Goal: Information Seeking & Learning: Learn about a topic

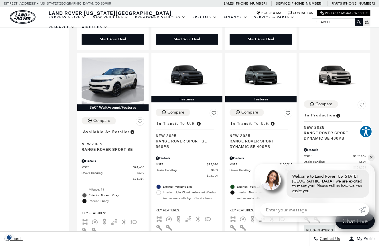
scroll to position [768, 0]
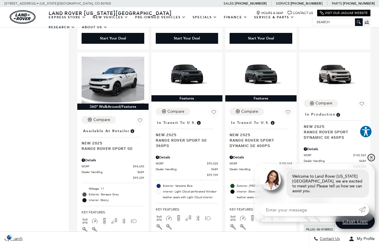
click at [372, 160] on link "✕" at bounding box center [371, 157] width 7 height 7
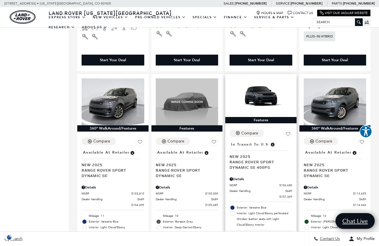
scroll to position [962, 0]
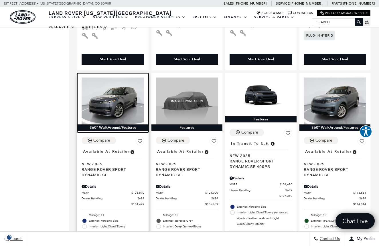
click at [117, 85] on img at bounding box center [113, 101] width 63 height 47
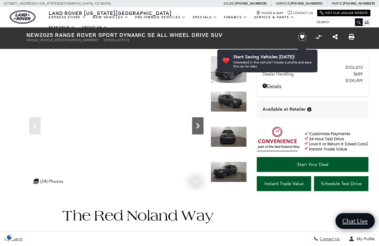
click at [197, 123] on icon "Next" at bounding box center [197, 125] width 11 height 11
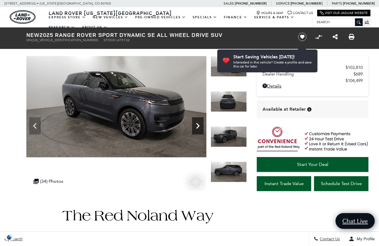
click at [197, 123] on icon "Next" at bounding box center [197, 125] width 11 height 11
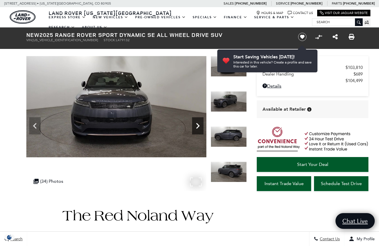
click at [197, 123] on icon "Next" at bounding box center [197, 125] width 11 height 11
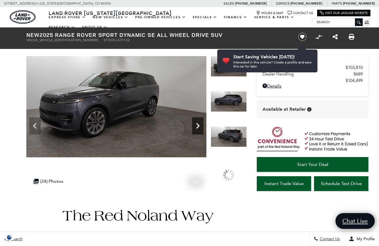
click at [197, 123] on icon "Next" at bounding box center [197, 125] width 11 height 11
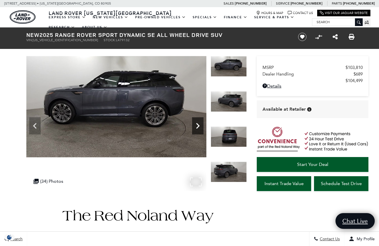
click at [197, 123] on icon "Next" at bounding box center [197, 125] width 11 height 11
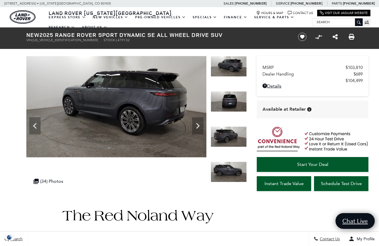
click at [106, 94] on img at bounding box center [116, 106] width 180 height 101
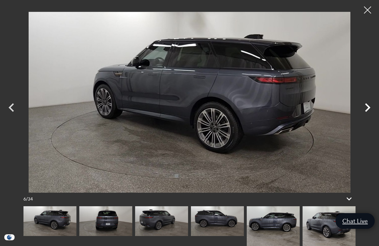
click at [366, 106] on icon "Next" at bounding box center [367, 107] width 17 height 17
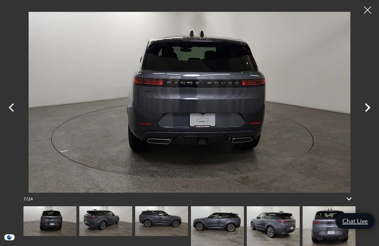
click at [366, 106] on icon "Next" at bounding box center [367, 107] width 17 height 17
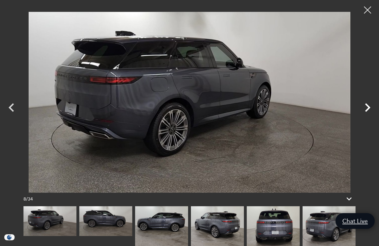
click at [366, 106] on icon "Next" at bounding box center [367, 107] width 17 height 17
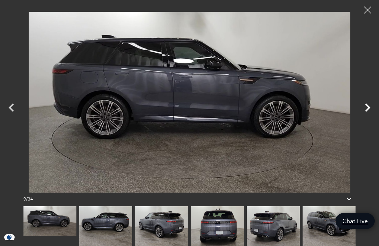
click at [366, 106] on icon "Next" at bounding box center [367, 107] width 17 height 17
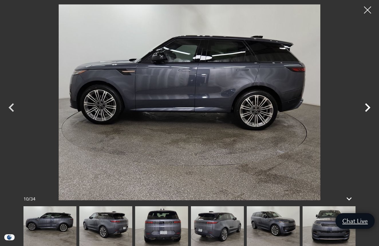
click at [366, 106] on icon "Next" at bounding box center [367, 107] width 17 height 17
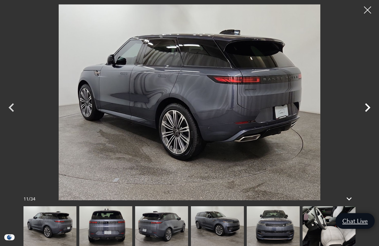
click at [366, 106] on icon "Next" at bounding box center [367, 107] width 17 height 17
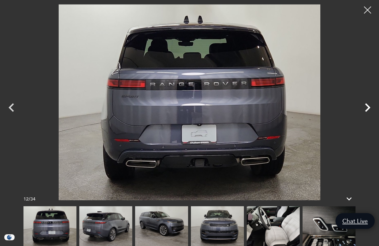
click at [366, 106] on icon "Next" at bounding box center [367, 107] width 17 height 17
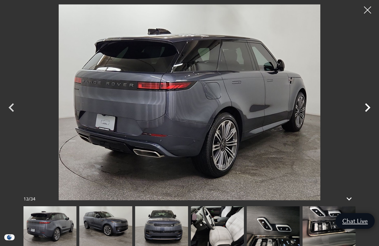
click at [366, 106] on icon "Next" at bounding box center [367, 107] width 17 height 17
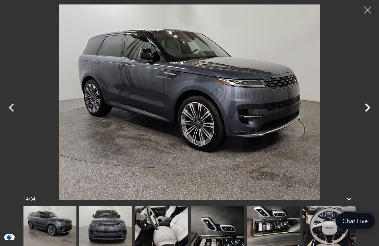
click at [366, 106] on icon "Next" at bounding box center [367, 107] width 17 height 17
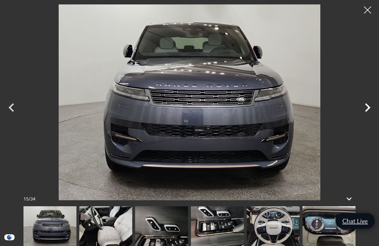
click at [366, 106] on icon "Next" at bounding box center [367, 107] width 17 height 17
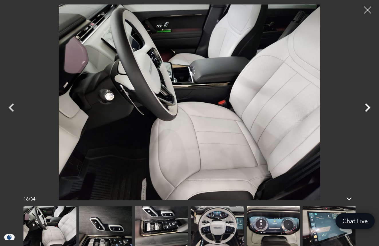
click at [366, 106] on icon "Next" at bounding box center [367, 107] width 17 height 17
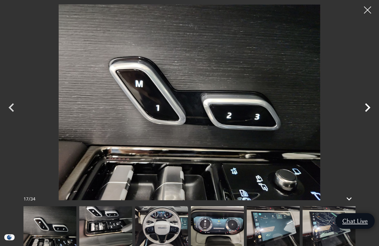
click at [366, 106] on icon "Next" at bounding box center [367, 107] width 17 height 17
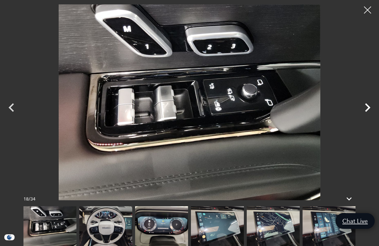
click at [366, 106] on icon "Next" at bounding box center [367, 107] width 17 height 17
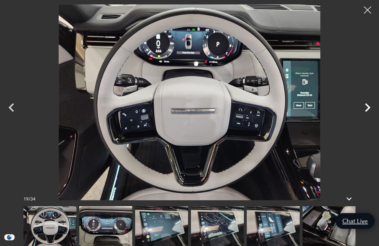
click at [366, 106] on icon "Next" at bounding box center [367, 107] width 17 height 17
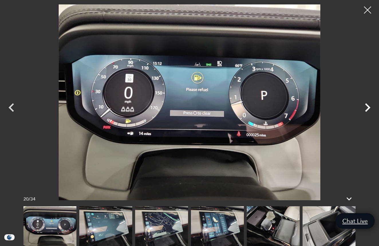
click at [366, 106] on icon "Next" at bounding box center [367, 107] width 17 height 17
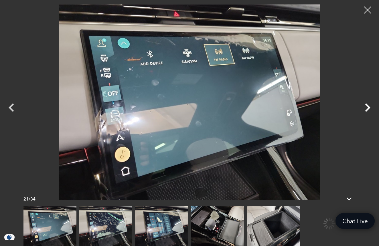
click at [366, 106] on icon "Next" at bounding box center [367, 107] width 17 height 17
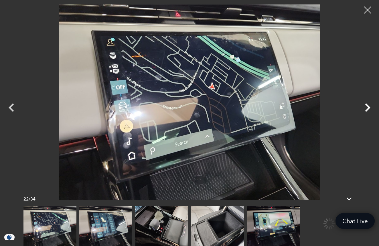
click at [366, 106] on icon "Next" at bounding box center [367, 107] width 17 height 17
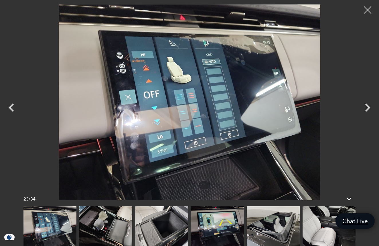
click at [365, 7] on div at bounding box center [367, 10] width 15 height 15
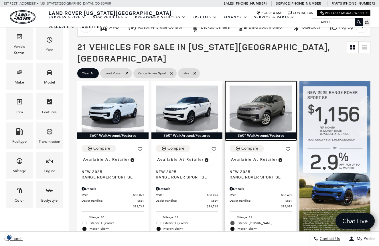
click at [269, 100] on img at bounding box center [260, 109] width 63 height 47
click at [262, 100] on img at bounding box center [260, 109] width 63 height 47
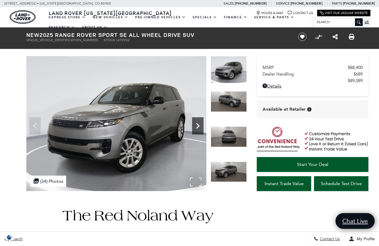
click at [199, 127] on icon "Next" at bounding box center [197, 125] width 11 height 11
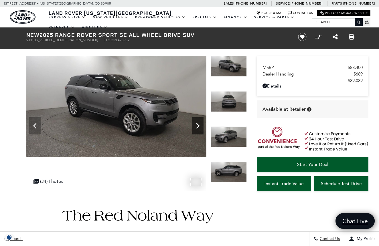
click at [199, 127] on icon "Next" at bounding box center [197, 125] width 11 height 11
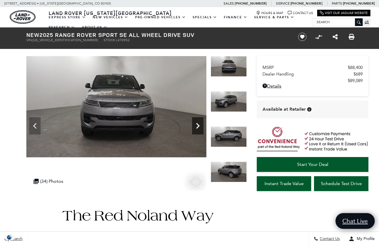
click at [199, 127] on icon "Next" at bounding box center [197, 125] width 11 height 11
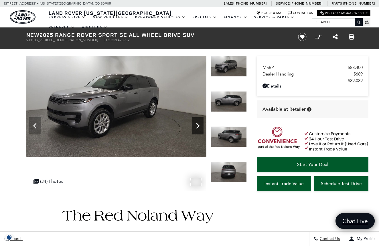
click at [199, 127] on icon "Next" at bounding box center [197, 125] width 11 height 11
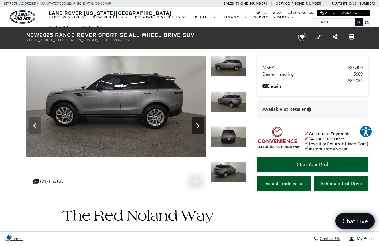
click at [199, 127] on icon "Next" at bounding box center [197, 125] width 11 height 11
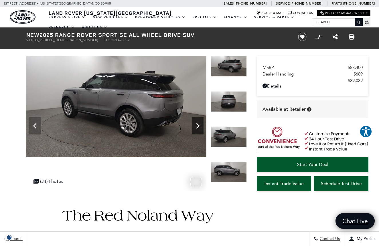
click at [199, 127] on icon "Next" at bounding box center [197, 125] width 11 height 11
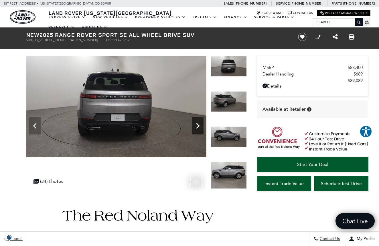
click at [199, 127] on icon "Next" at bounding box center [197, 125] width 11 height 11
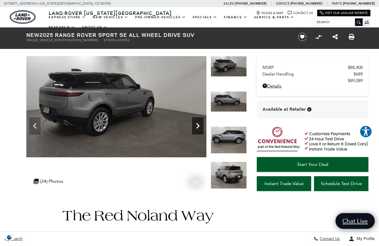
click at [199, 127] on icon "Next" at bounding box center [197, 125] width 11 height 11
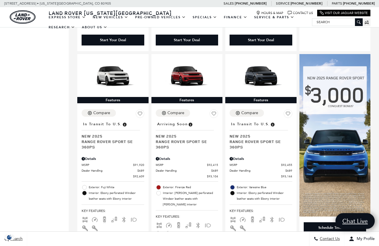
scroll to position [336, 0]
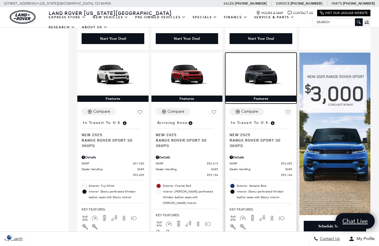
click at [265, 67] on img at bounding box center [260, 74] width 63 height 35
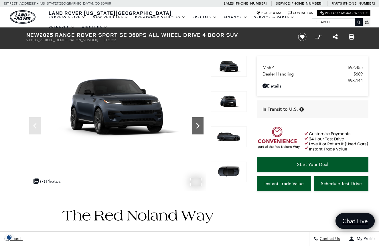
click at [199, 125] on icon "Next" at bounding box center [197, 125] width 11 height 11
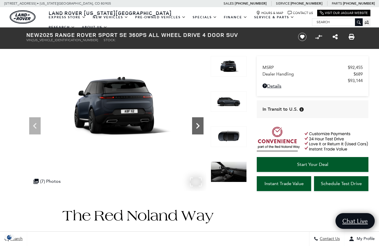
click at [199, 125] on icon "Next" at bounding box center [197, 125] width 11 height 11
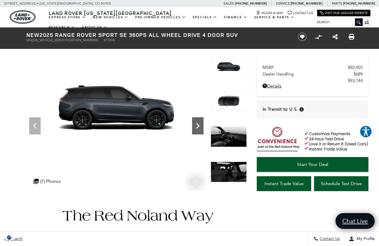
click at [199, 125] on icon "Next" at bounding box center [197, 125] width 11 height 11
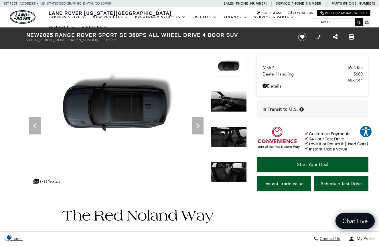
click at [239, 141] on img at bounding box center [229, 136] width 36 height 21
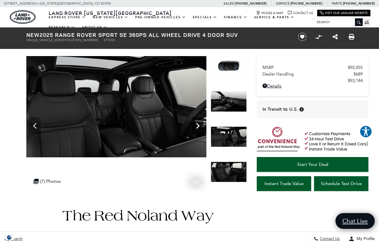
click at [197, 124] on icon "Next" at bounding box center [197, 125] width 11 height 11
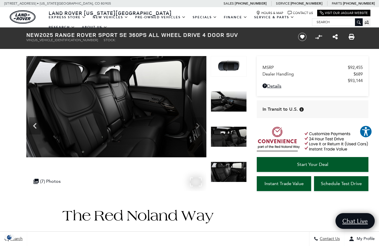
click at [197, 124] on img at bounding box center [116, 106] width 180 height 101
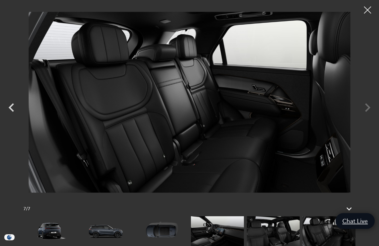
click at [362, 107] on div at bounding box center [189, 102] width 379 height 196
click at [371, 109] on div at bounding box center [189, 102] width 379 height 196
click at [365, 108] on div at bounding box center [189, 102] width 379 height 196
click at [368, 6] on div at bounding box center [367, 10] width 15 height 15
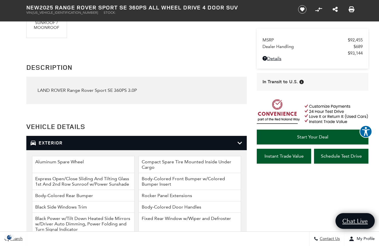
scroll to position [630, 0]
